Goal: Task Accomplishment & Management: Manage account settings

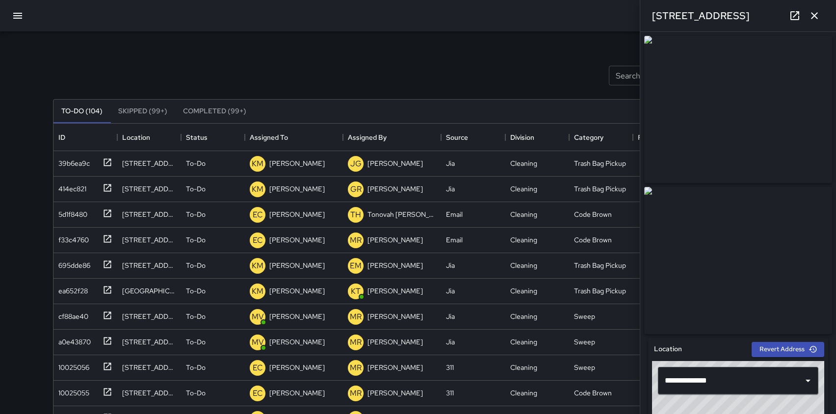
click at [794, 17] on icon at bounding box center [795, 16] width 12 height 12
click at [815, 14] on icon "button" at bounding box center [814, 15] width 7 height 7
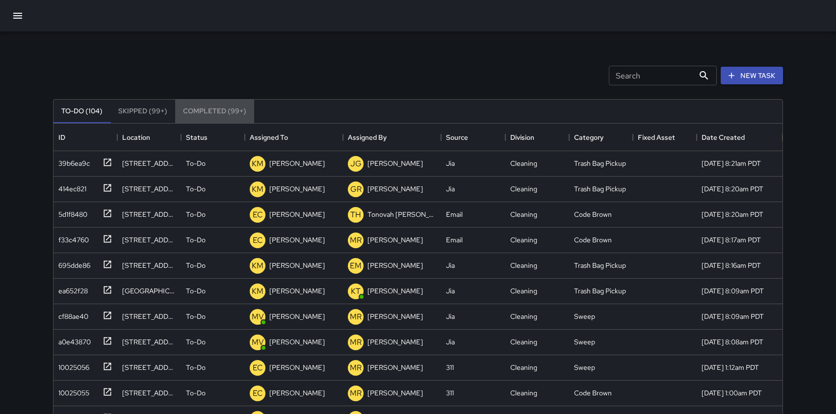
click at [206, 110] on button "Completed (99+)" at bounding box center [214, 112] width 79 height 24
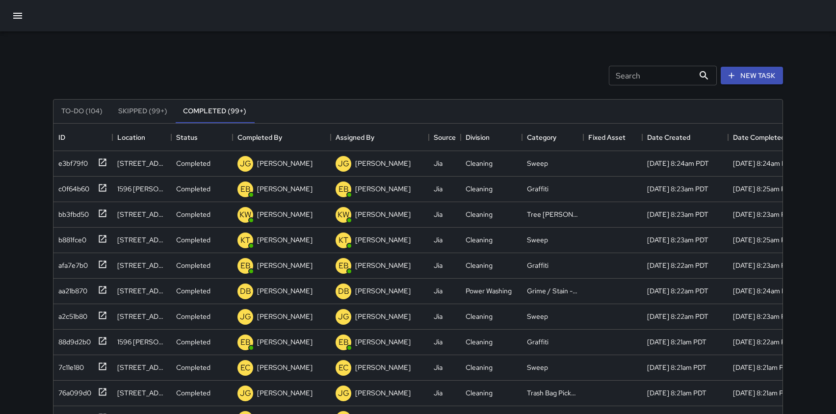
click at [85, 111] on button "To-Do (104)" at bounding box center [81, 112] width 57 height 24
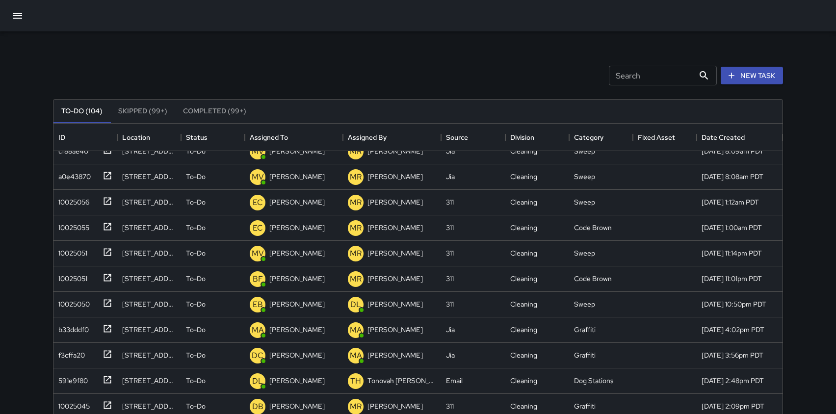
scroll to position [169, 0]
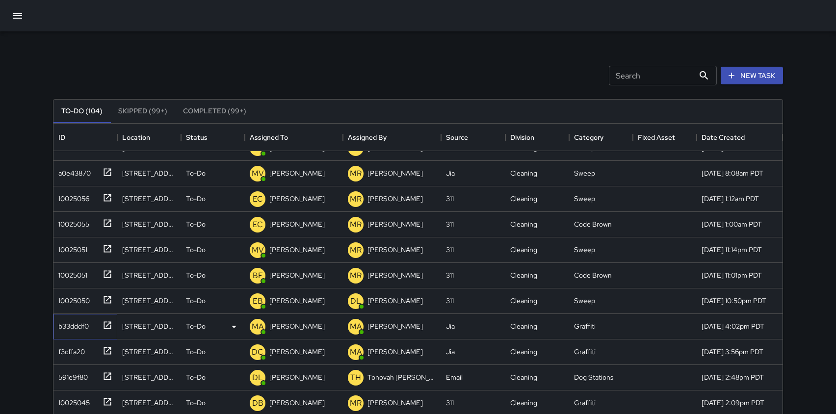
click at [106, 323] on icon at bounding box center [108, 325] width 10 height 10
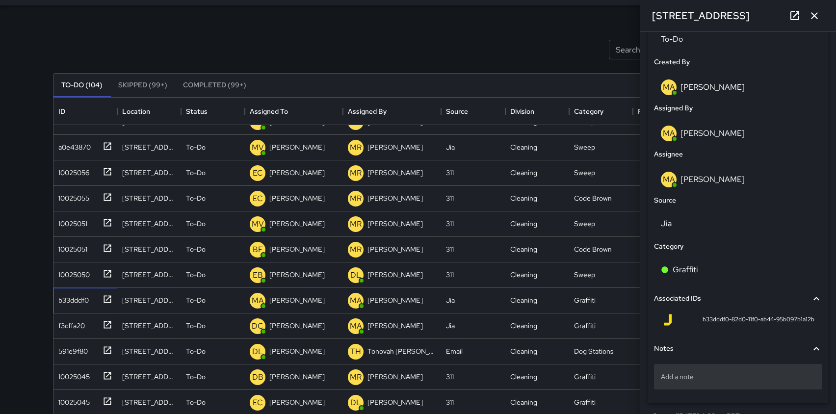
scroll to position [486, 0]
click at [713, 374] on div "Add a note" at bounding box center [738, 378] width 168 height 26
type textarea "**********"
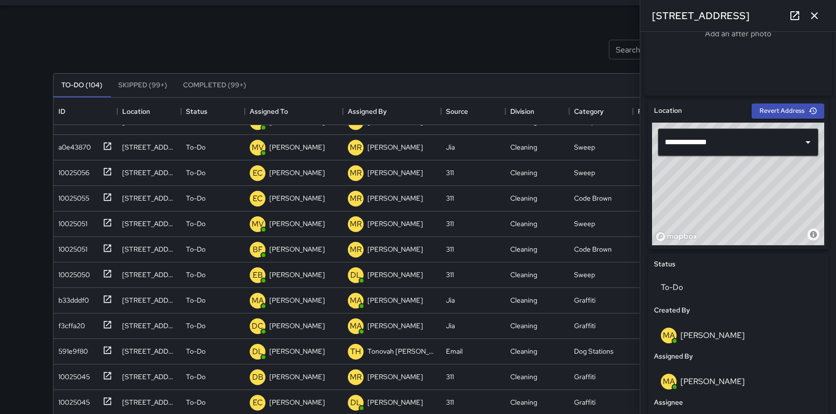
scroll to position [250, 0]
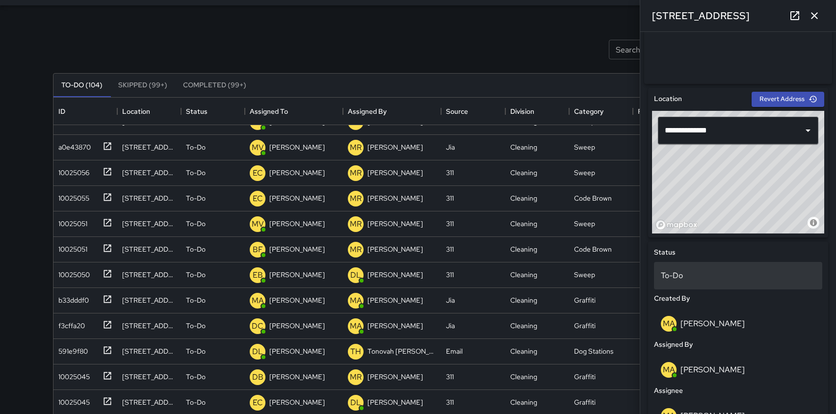
click at [704, 282] on p "To-Do" at bounding box center [738, 276] width 155 height 12
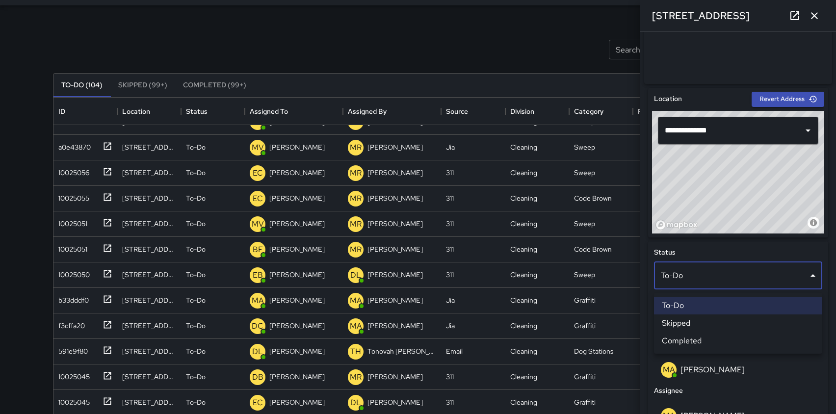
click at [682, 321] on li "Skipped" at bounding box center [738, 324] width 168 height 18
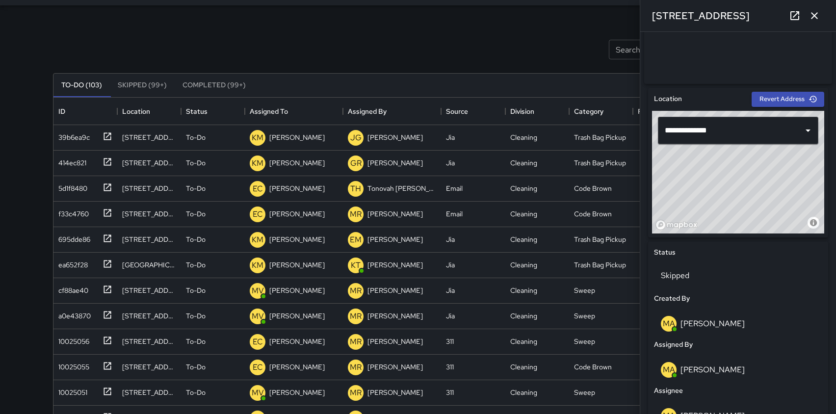
scroll to position [0, 0]
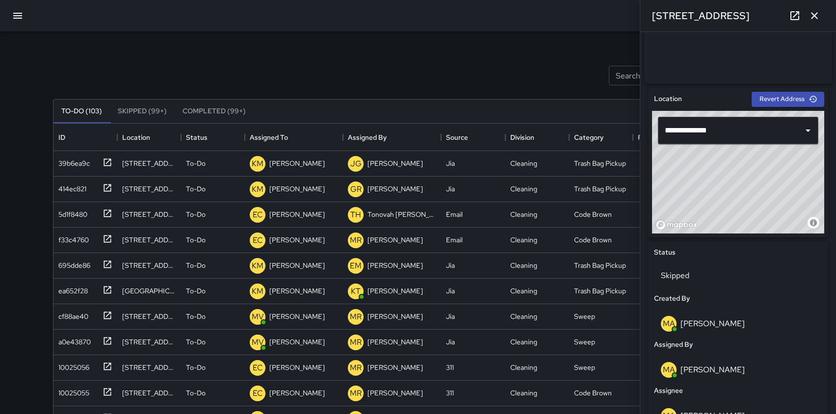
click at [814, 15] on icon "button" at bounding box center [814, 15] width 7 height 7
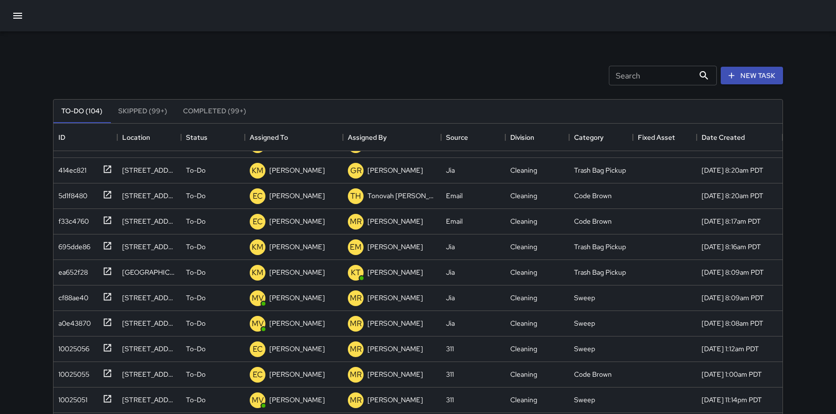
scroll to position [40, 0]
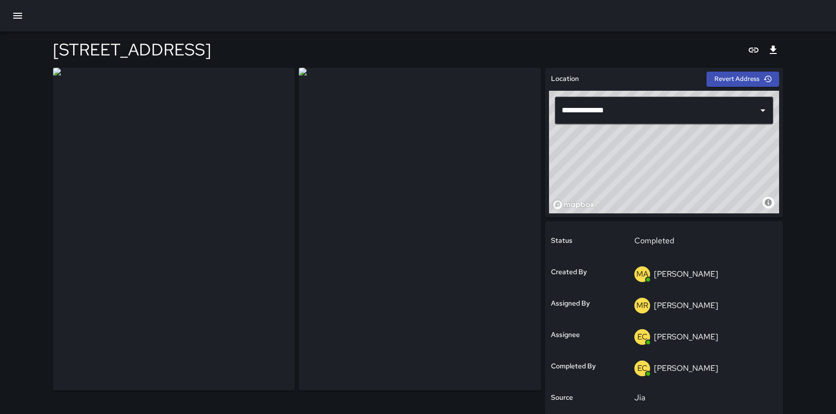
click at [578, 80] on h6 "Location" at bounding box center [565, 79] width 28 height 11
